Goal: Information Seeking & Learning: Learn about a topic

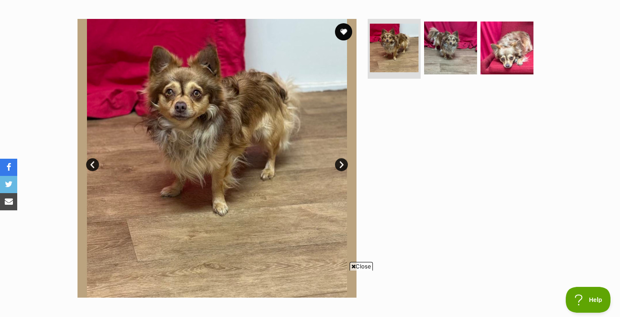
scroll to position [154, 0]
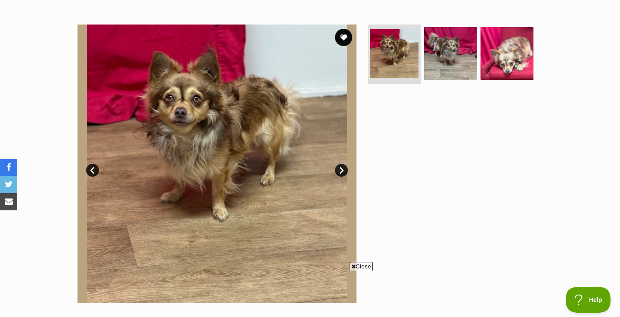
click at [340, 168] on link "Next" at bounding box center [341, 170] width 13 height 13
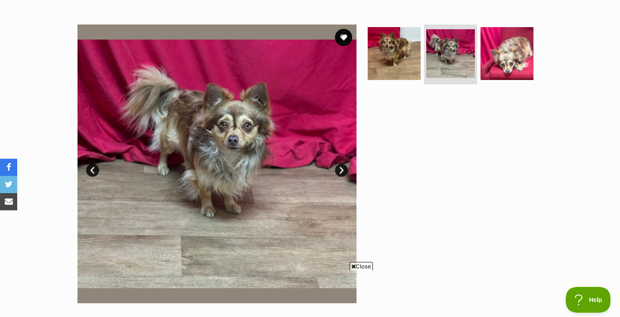
click at [340, 168] on link "Next" at bounding box center [341, 170] width 13 height 13
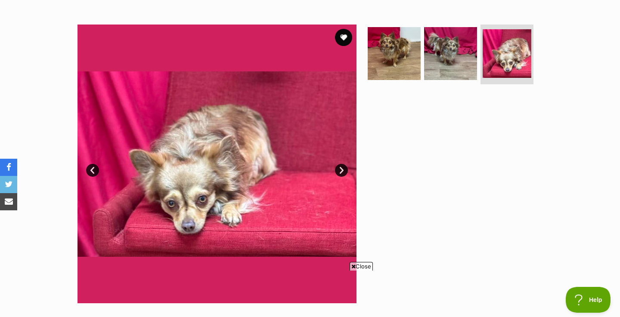
click at [340, 168] on link "Next" at bounding box center [341, 170] width 13 height 13
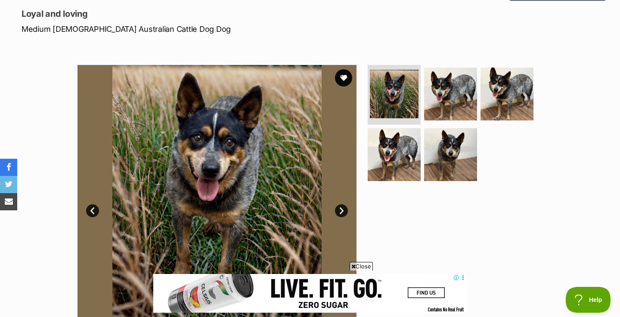
scroll to position [118, 0]
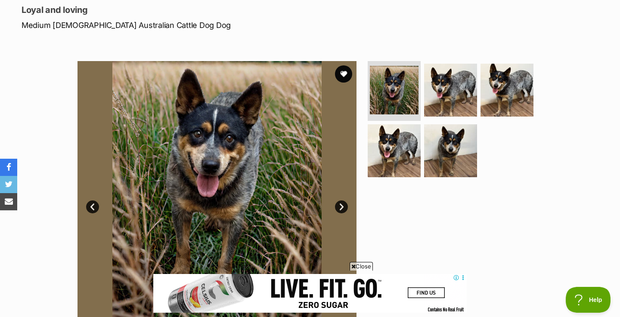
click at [345, 205] on link "Next" at bounding box center [341, 207] width 13 height 13
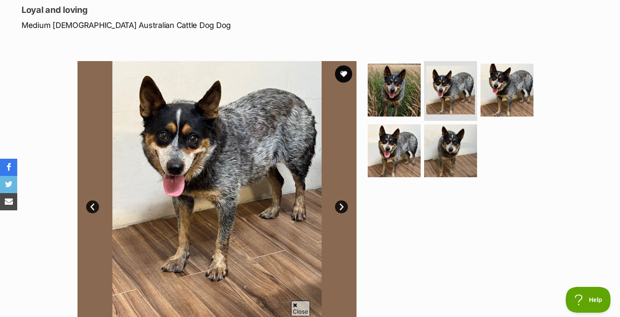
click at [345, 205] on link "Next" at bounding box center [341, 207] width 13 height 13
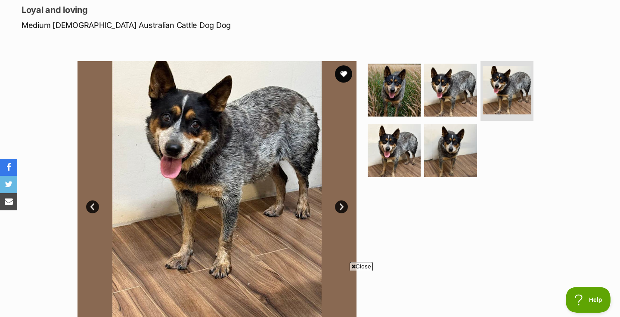
click at [345, 205] on link "Next" at bounding box center [341, 207] width 13 height 13
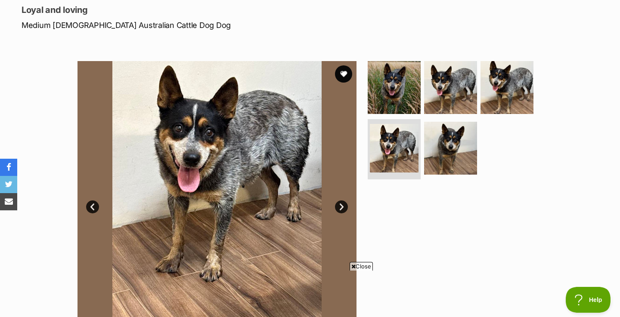
click at [345, 205] on link "Next" at bounding box center [341, 207] width 13 height 13
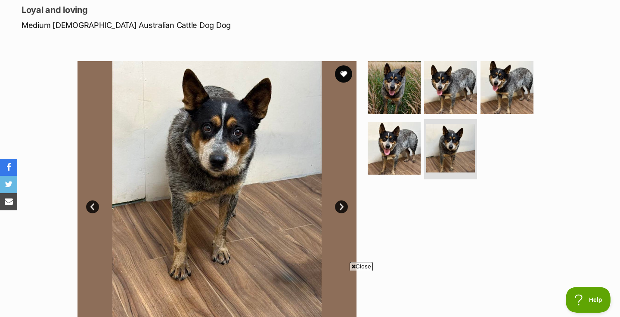
click at [345, 205] on link "Next" at bounding box center [341, 207] width 13 height 13
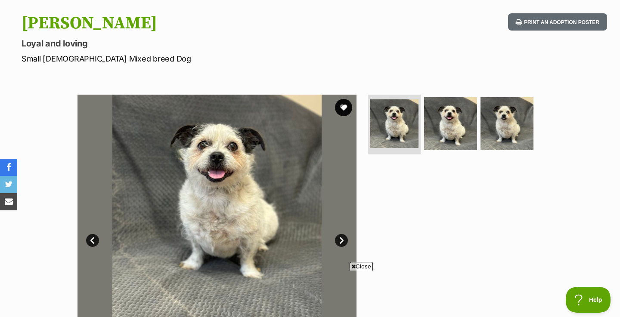
scroll to position [160, 0]
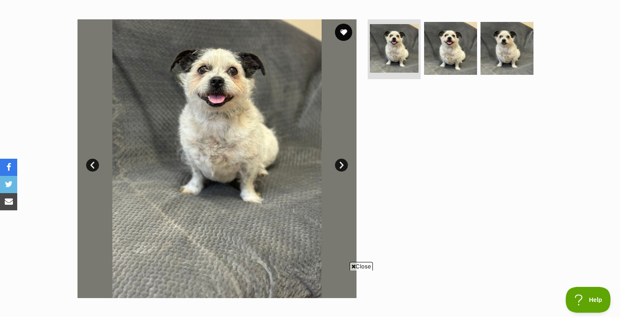
click at [345, 164] on link "Next" at bounding box center [341, 165] width 13 height 13
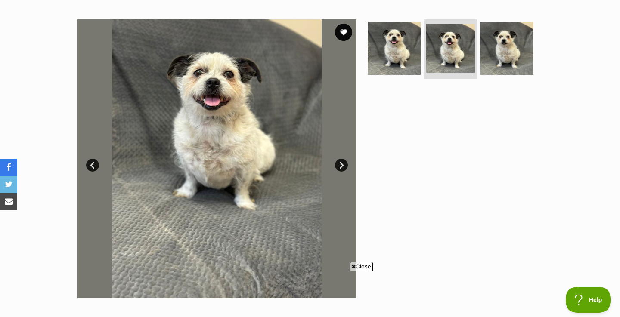
click at [345, 164] on link "Next" at bounding box center [341, 165] width 13 height 13
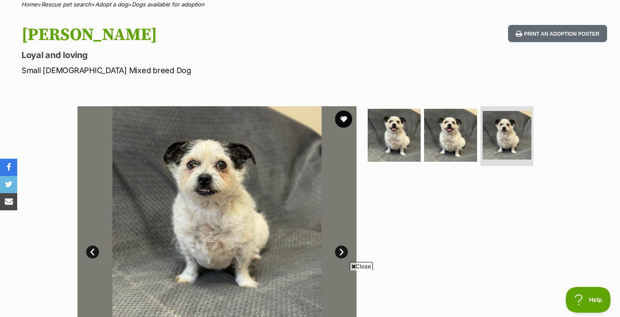
scroll to position [74, 0]
